Goal: Task Accomplishment & Management: Complete application form

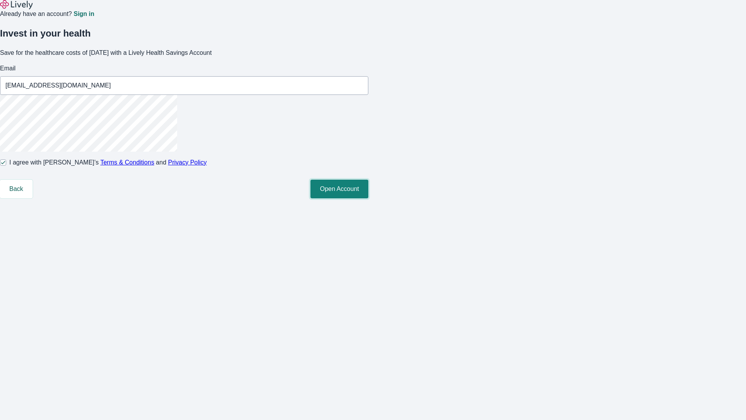
click at [368, 198] on button "Open Account" at bounding box center [339, 189] width 58 height 19
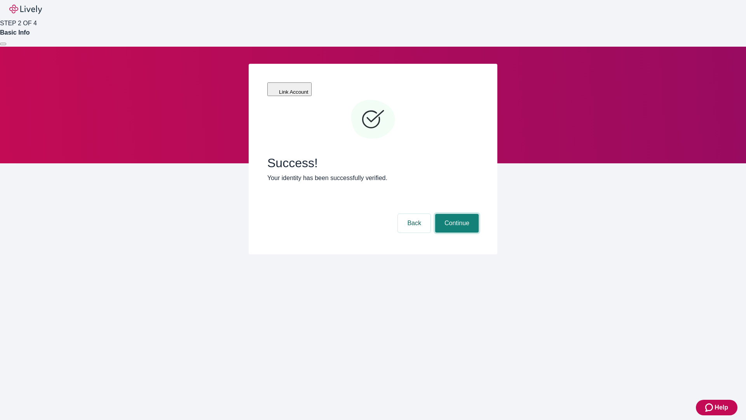
click at [456, 214] on button "Continue" at bounding box center [457, 223] width 44 height 19
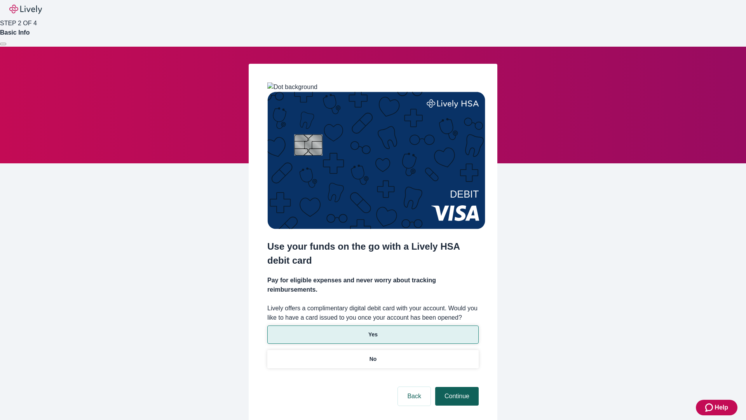
click at [373, 330] on p "Yes" at bounding box center [372, 334] width 9 height 8
click at [456, 387] on button "Continue" at bounding box center [457, 396] width 44 height 19
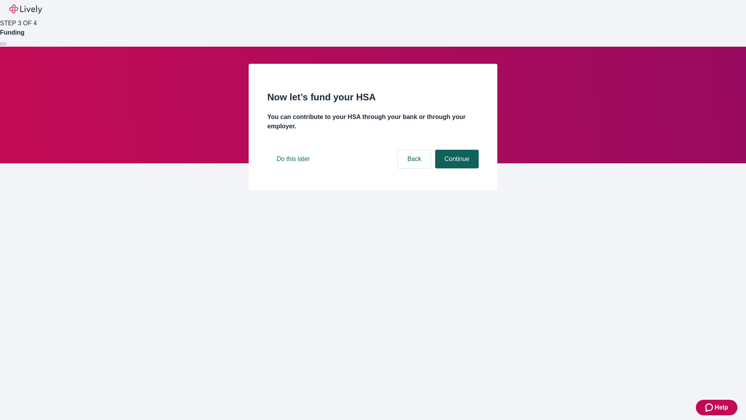
click at [456, 168] on button "Continue" at bounding box center [457, 159] width 44 height 19
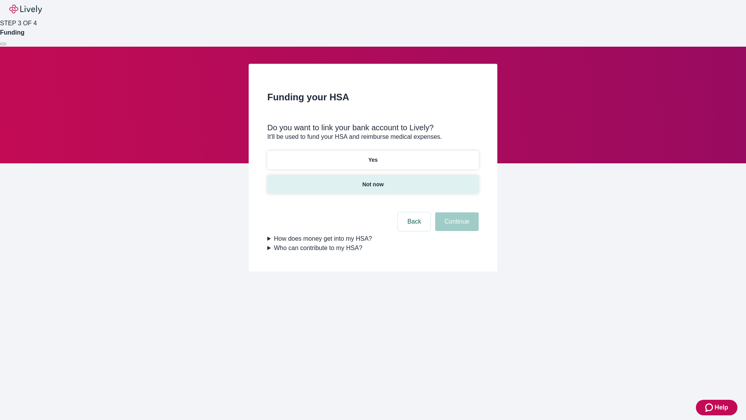
click at [373, 180] on p "Not now" at bounding box center [372, 184] width 21 height 8
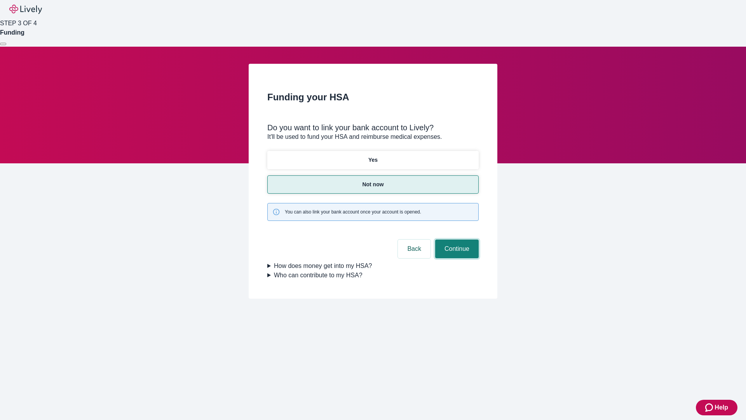
click at [456, 239] on button "Continue" at bounding box center [457, 248] width 44 height 19
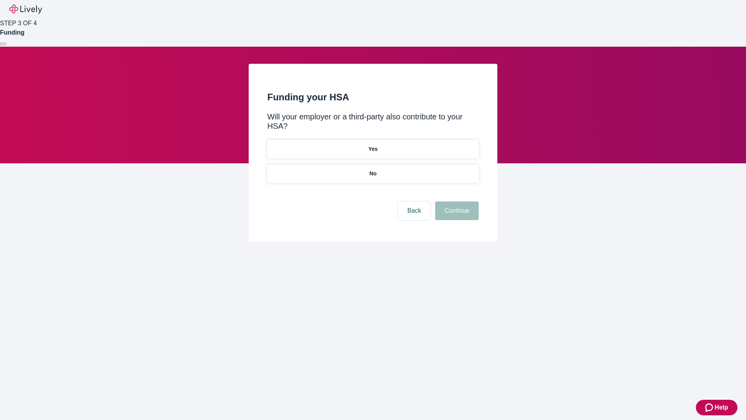
click at [373, 169] on p "No" at bounding box center [373, 173] width 7 height 8
click at [456, 201] on button "Continue" at bounding box center [457, 210] width 44 height 19
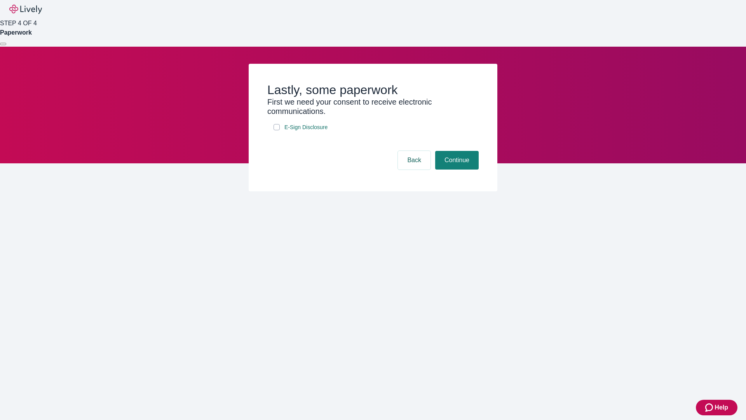
click at [277, 130] on input "E-Sign Disclosure" at bounding box center [277, 127] width 6 height 6
checkbox input "true"
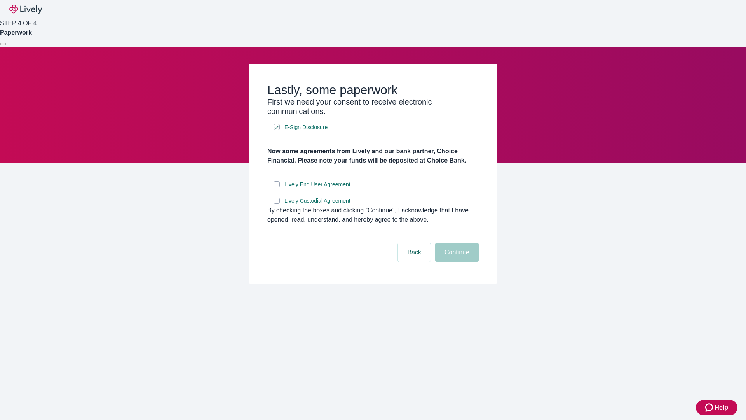
click at [277, 187] on input "Lively End User Agreement" at bounding box center [277, 184] width 6 height 6
checkbox input "true"
click at [277, 204] on input "Lively Custodial Agreement" at bounding box center [277, 200] width 6 height 6
checkbox input "true"
click at [456, 262] on button "Continue" at bounding box center [457, 252] width 44 height 19
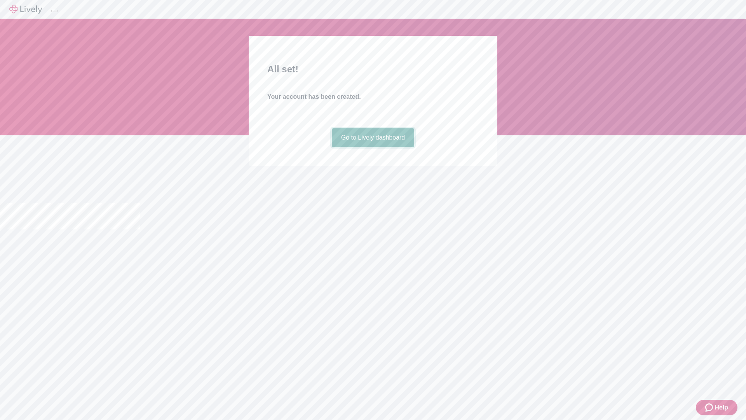
click at [373, 147] on link "Go to Lively dashboard" at bounding box center [373, 137] width 83 height 19
